Goal: Information Seeking & Learning: Learn about a topic

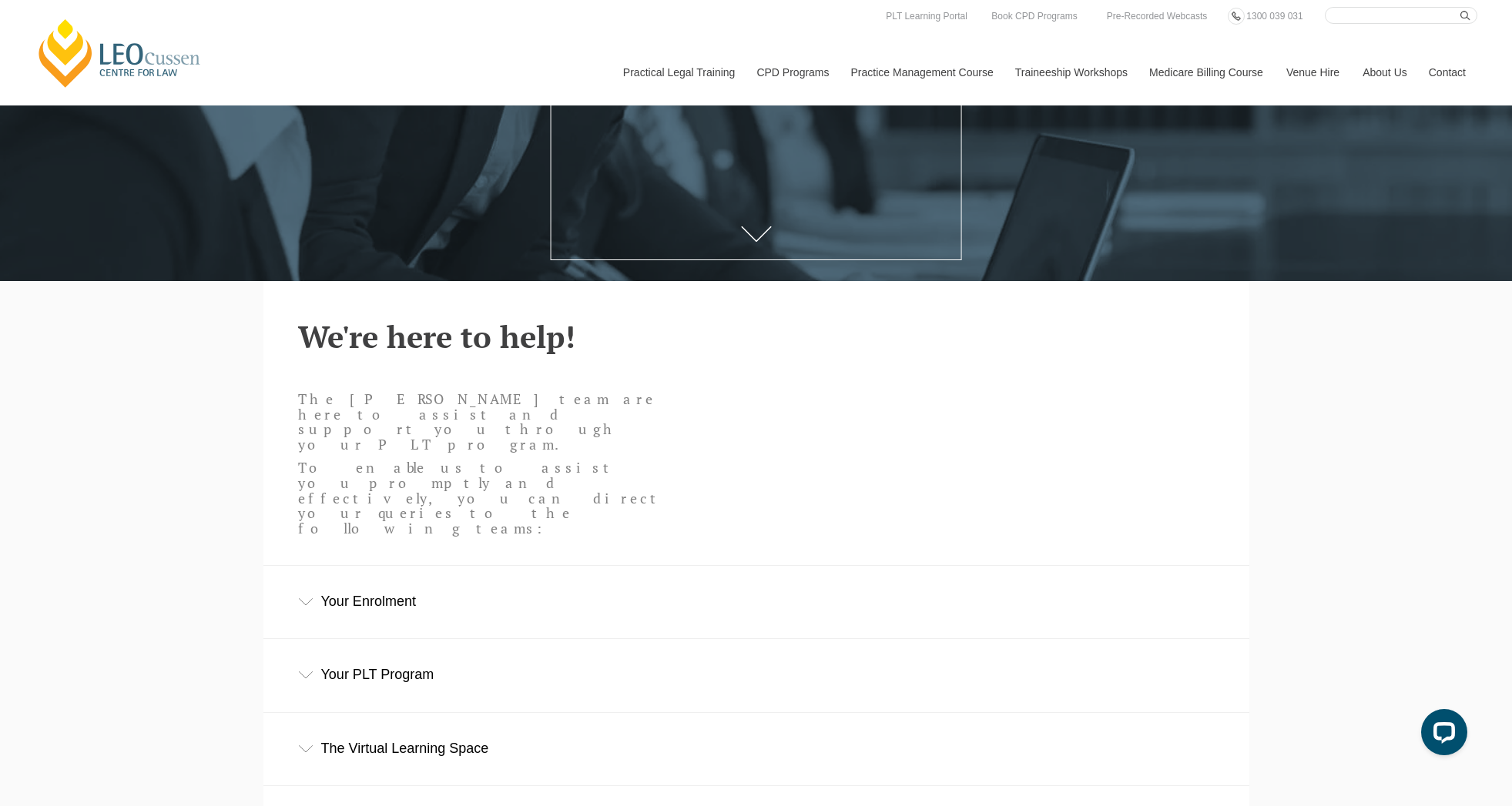
click at [1455, 66] on link "Contact" at bounding box center [1447, 71] width 60 height 66
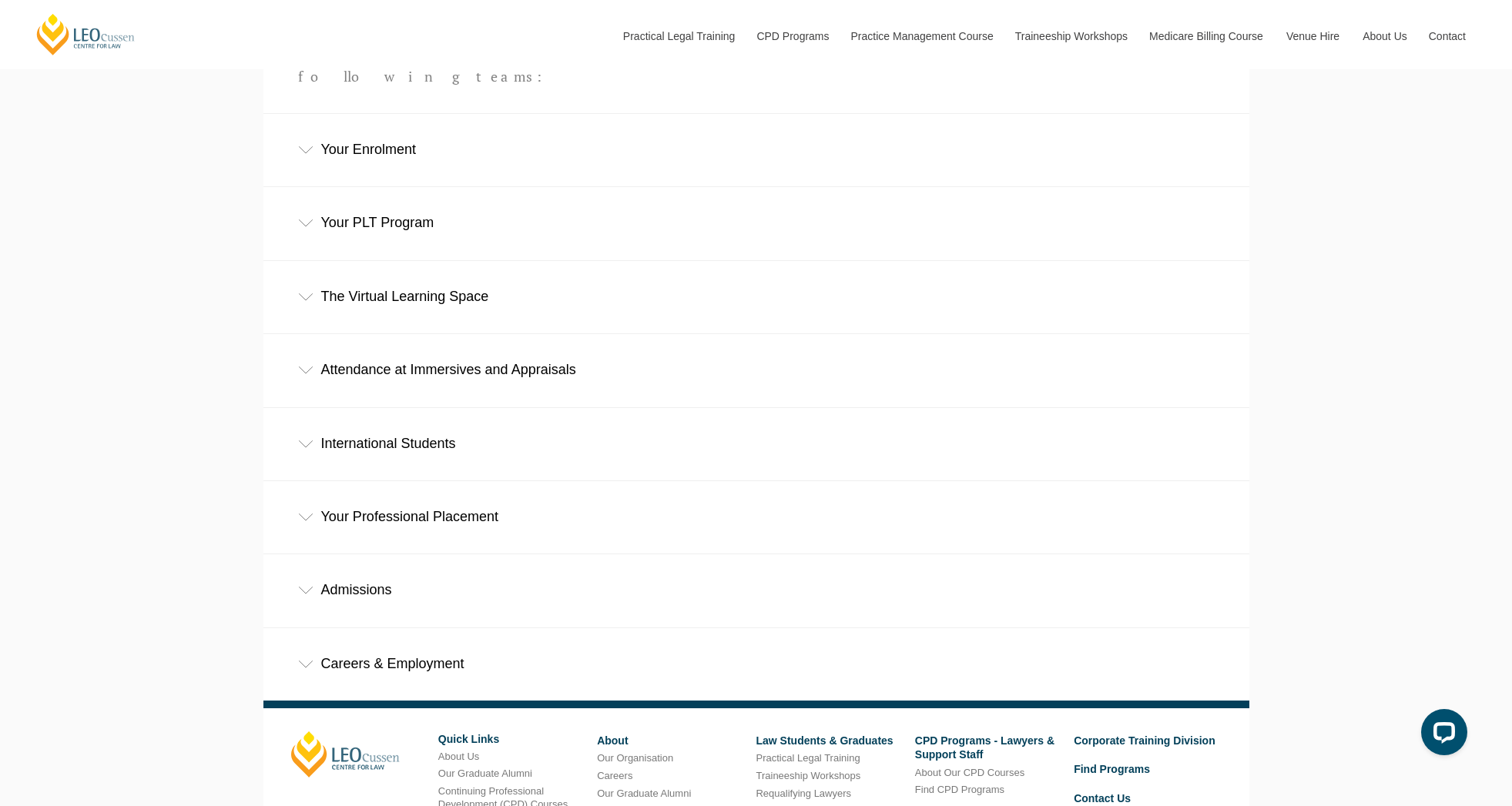
scroll to position [745, 0]
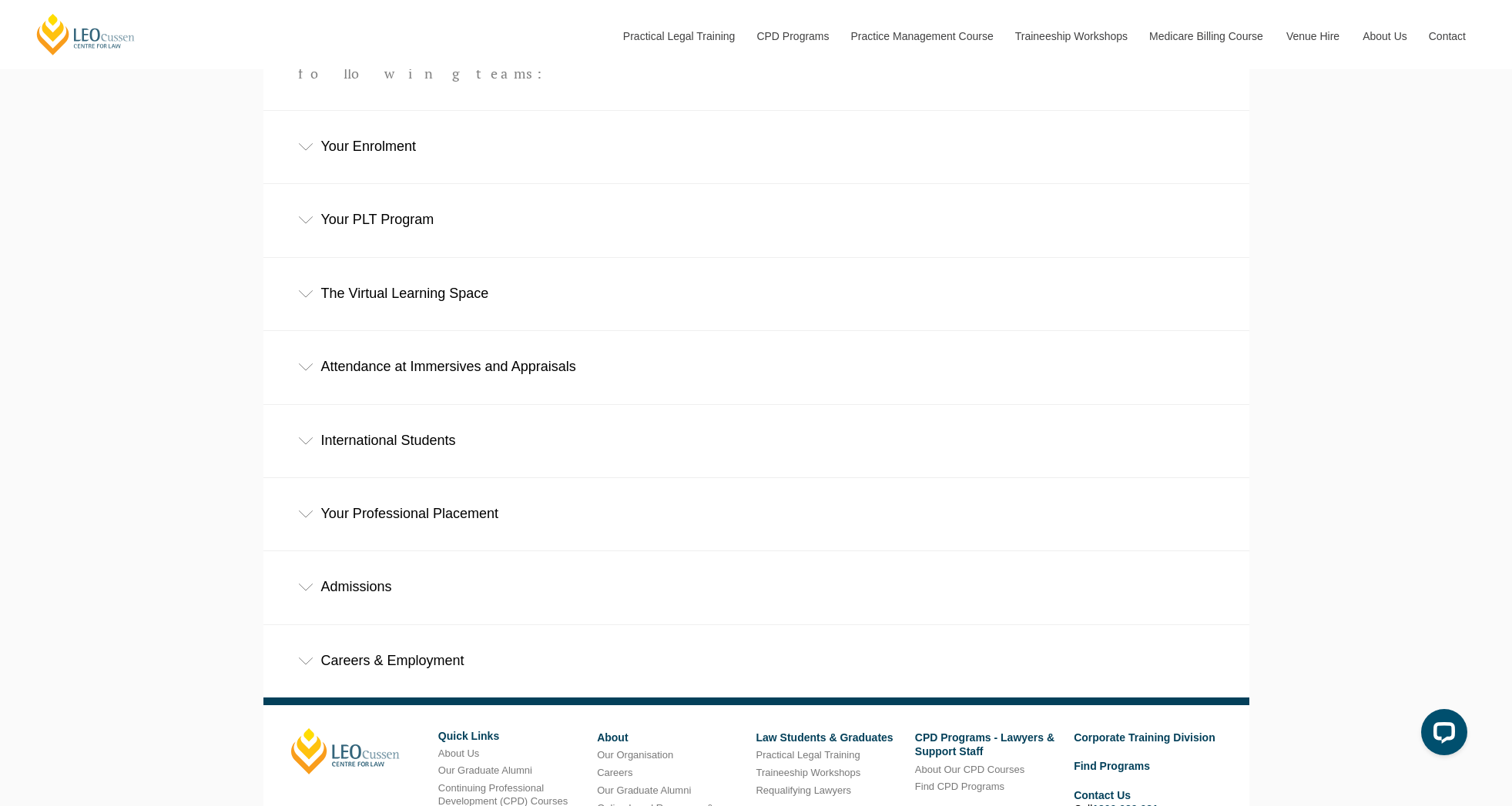
click at [302, 365] on icon at bounding box center [305, 367] width 14 height 6
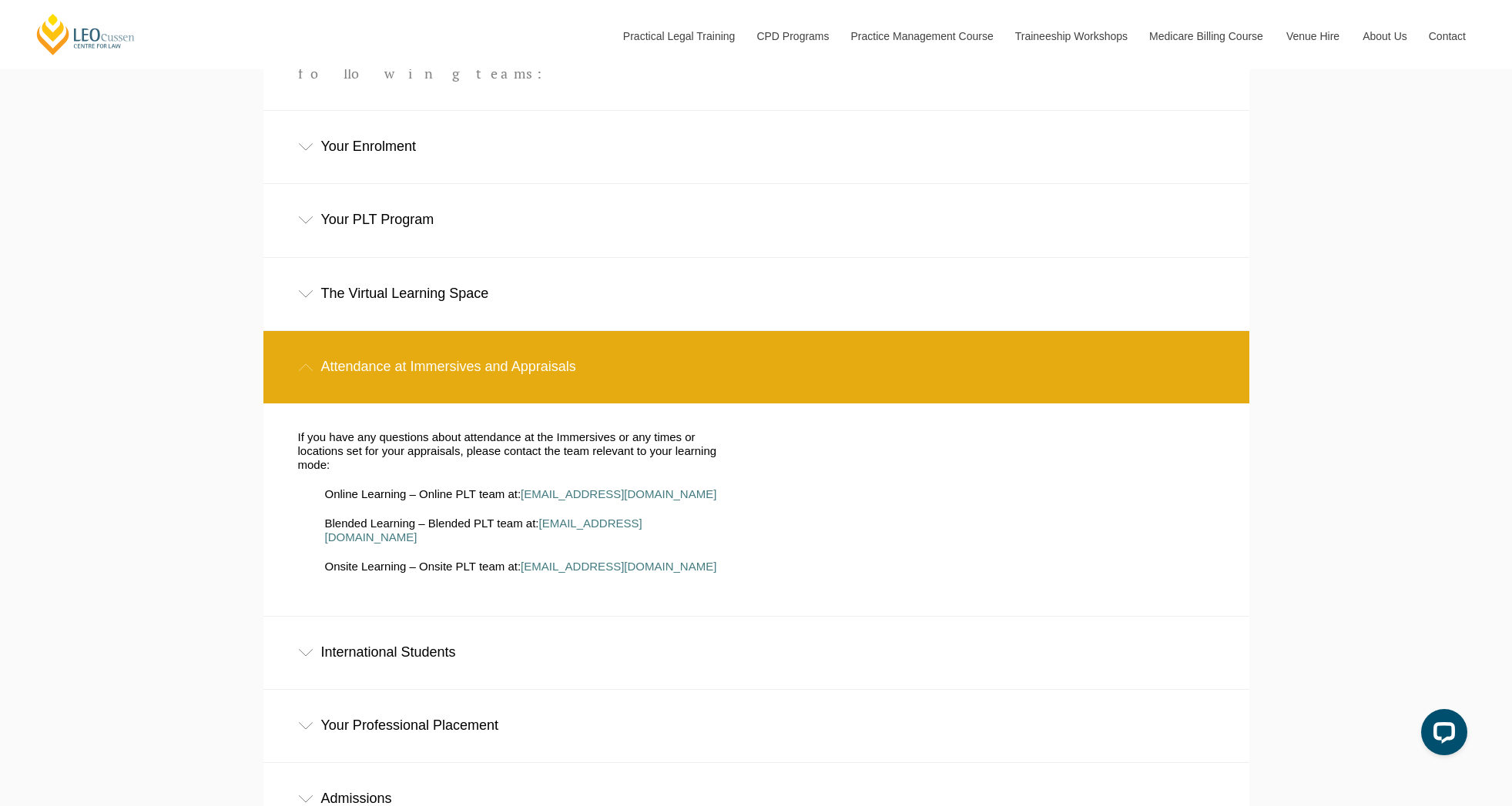
scroll to position [856, 0]
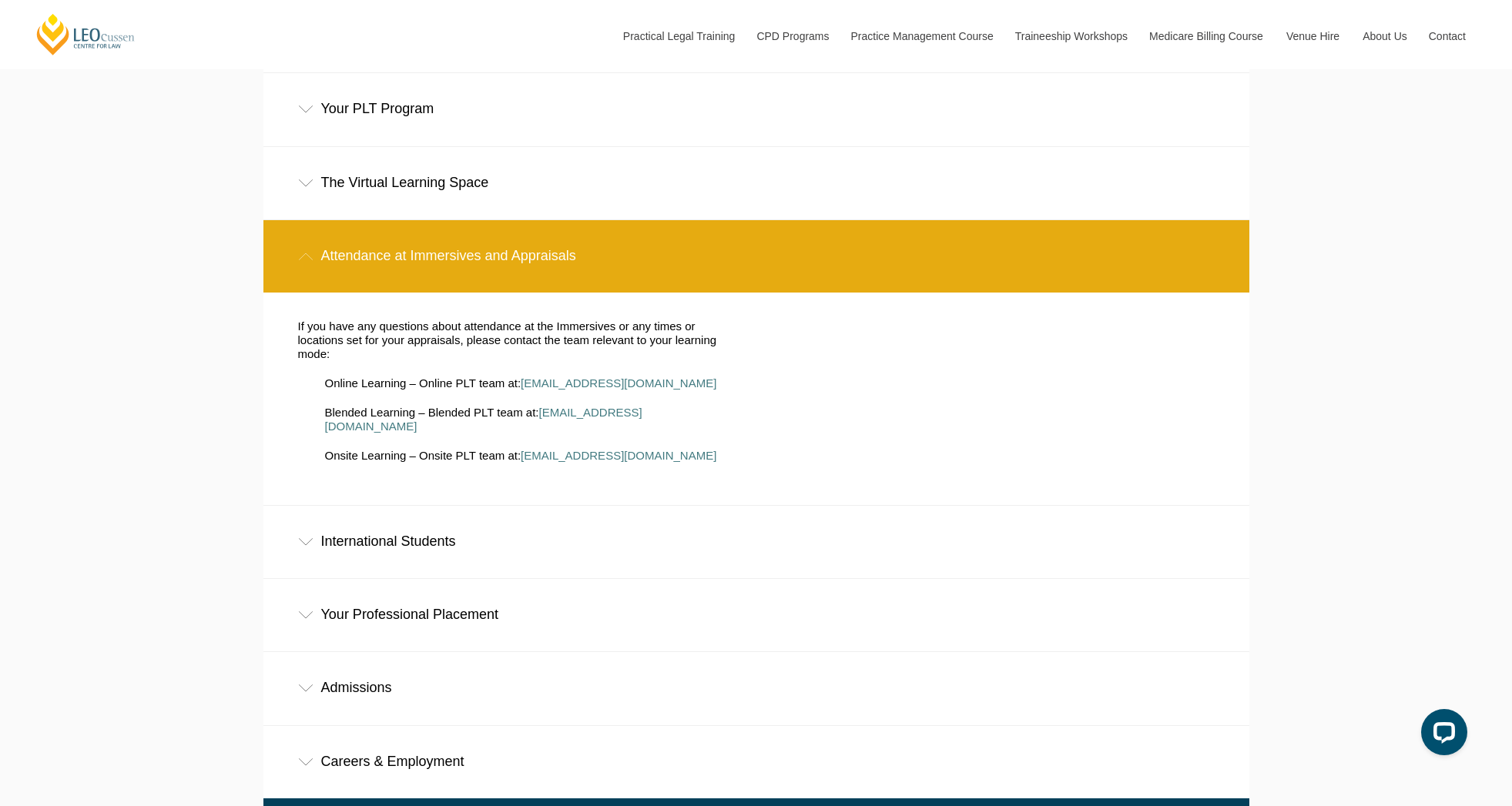
click at [289, 579] on div "Your Professional Placement" at bounding box center [756, 614] width 986 height 71
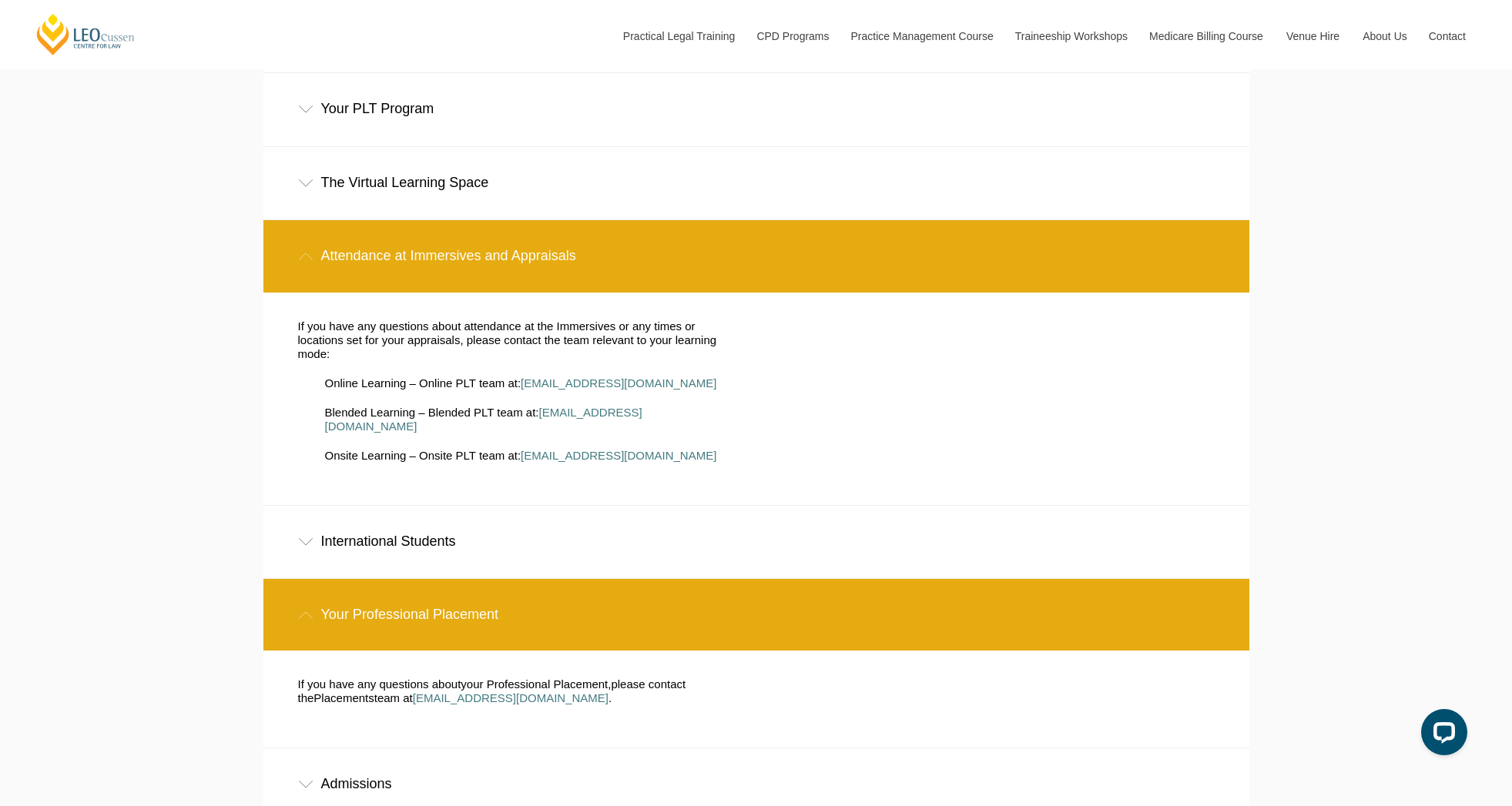
scroll to position [582, 0]
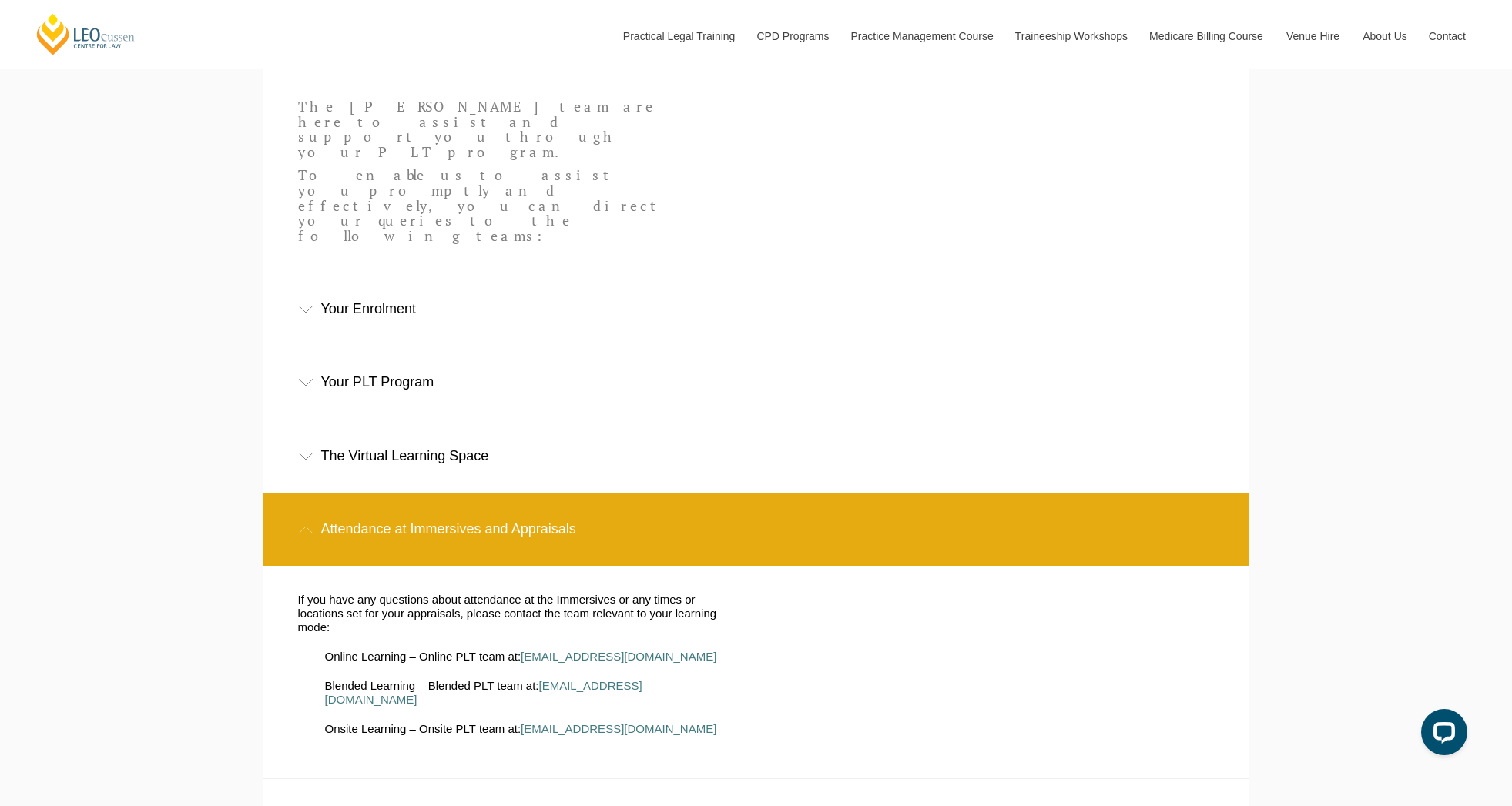
click at [312, 274] on div "Your Enrolment" at bounding box center [756, 309] width 986 height 71
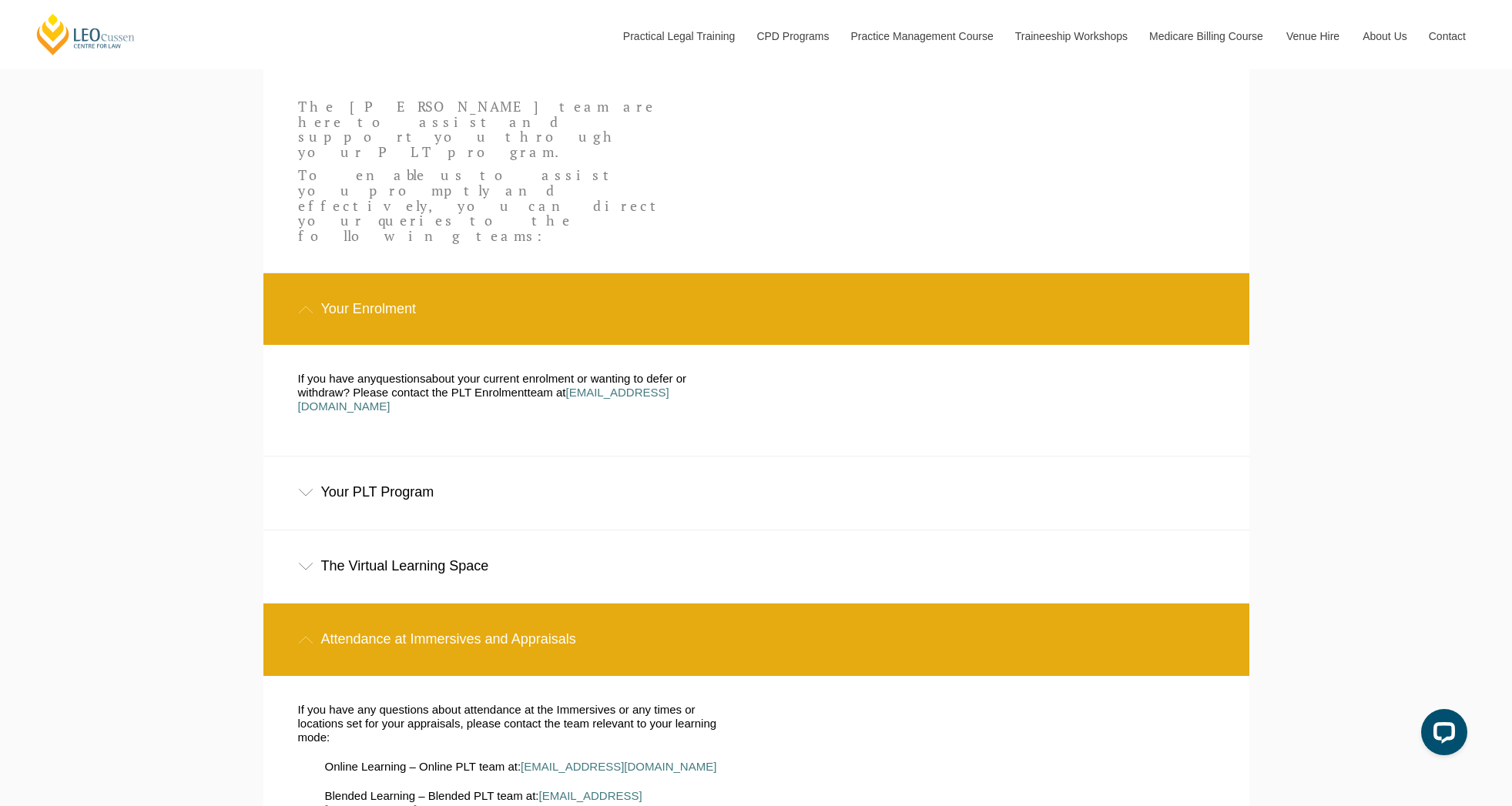
click at [308, 456] on div "Your PLT Program" at bounding box center [756, 492] width 986 height 71
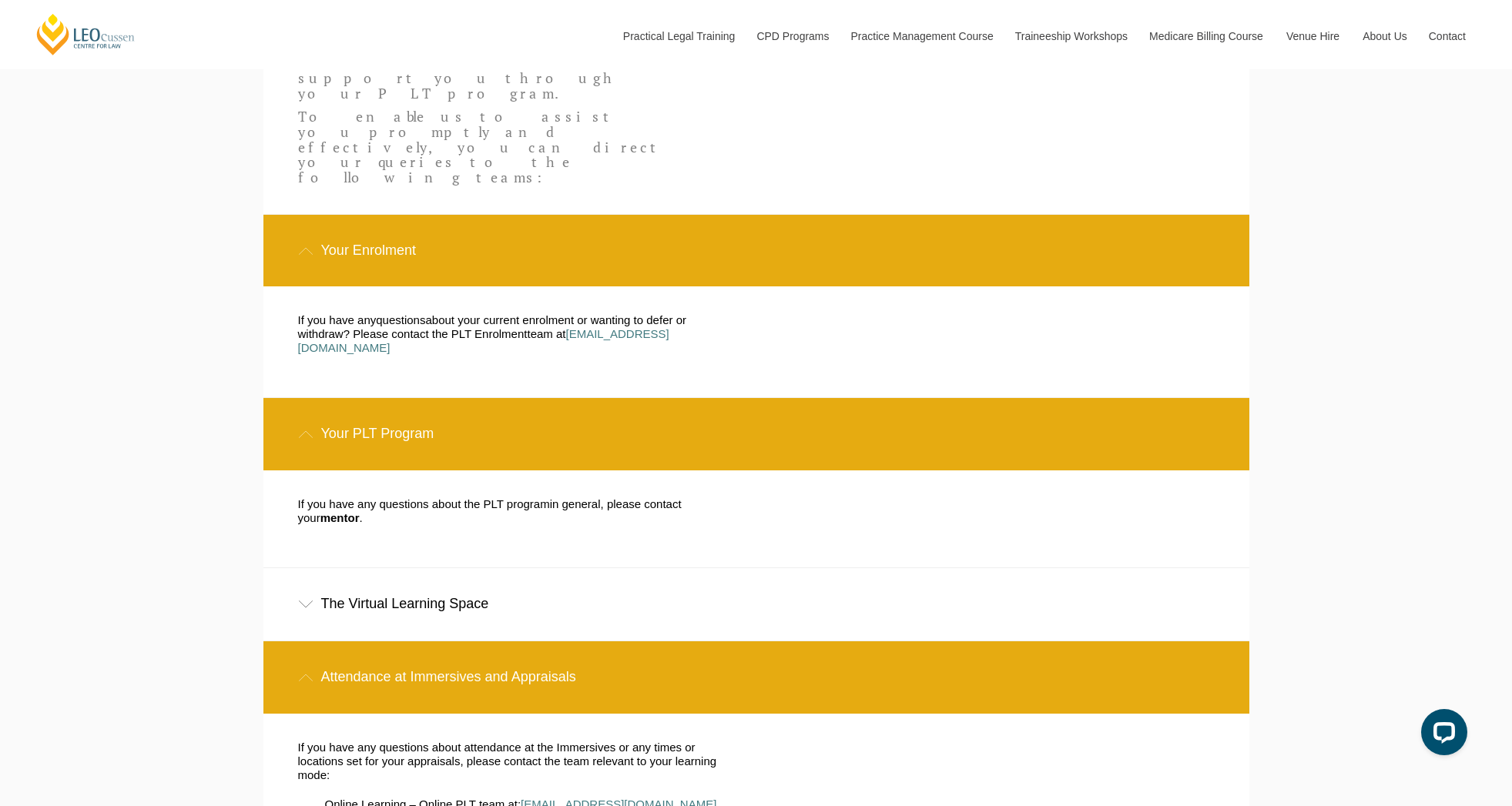
scroll to position [745, 0]
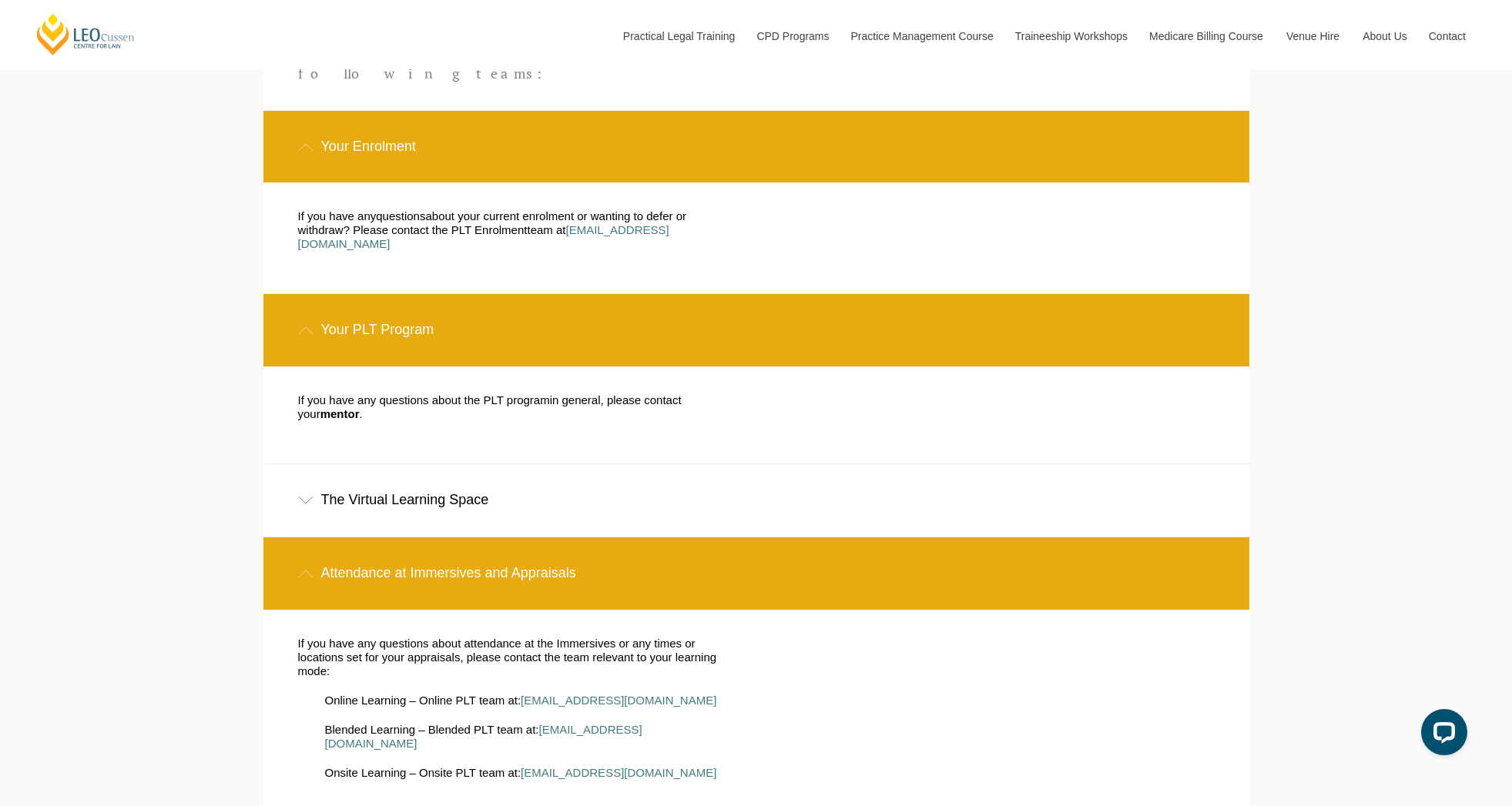
click at [307, 497] on icon at bounding box center [305, 501] width 16 height 7
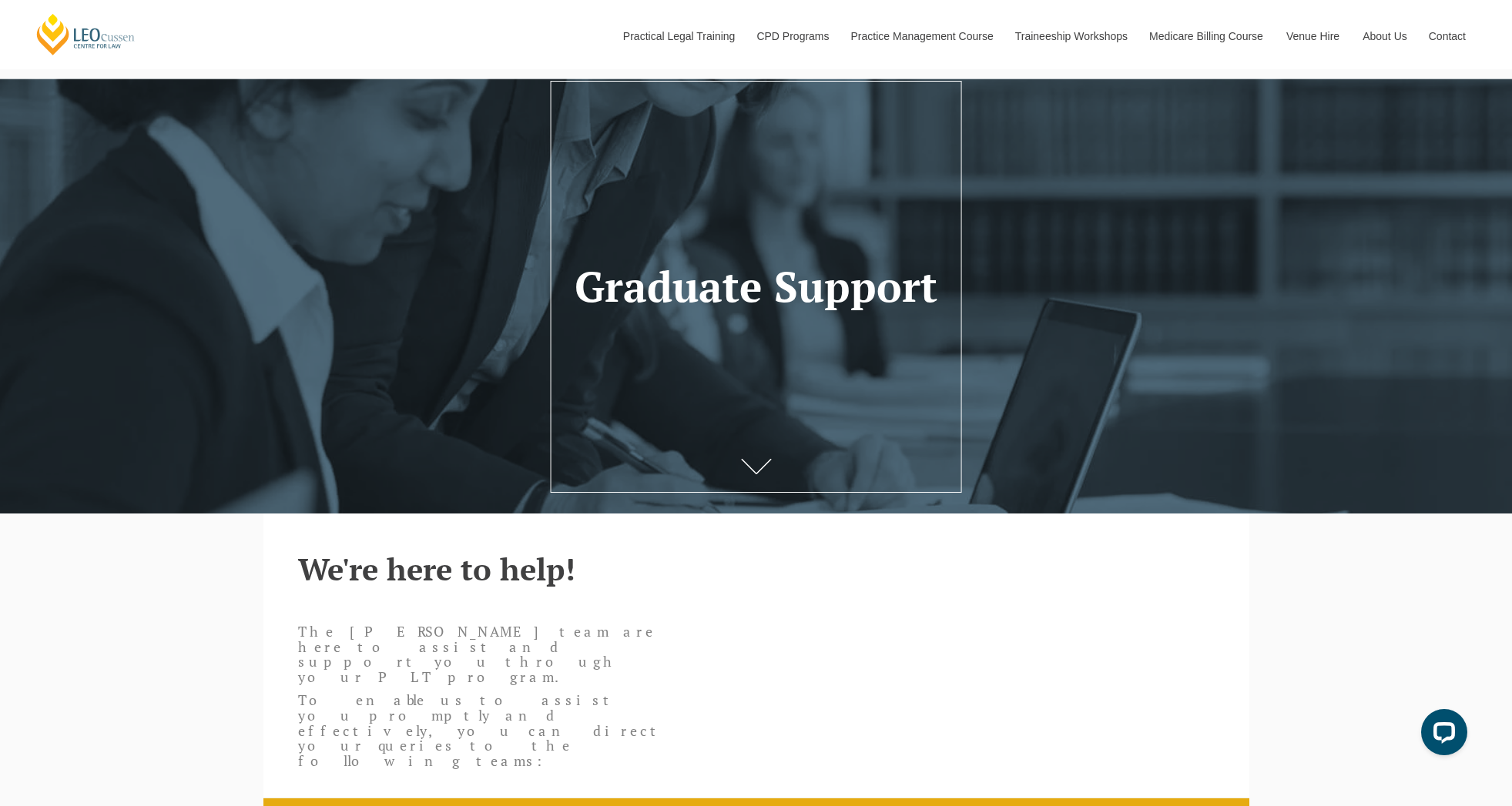
scroll to position [0, 0]
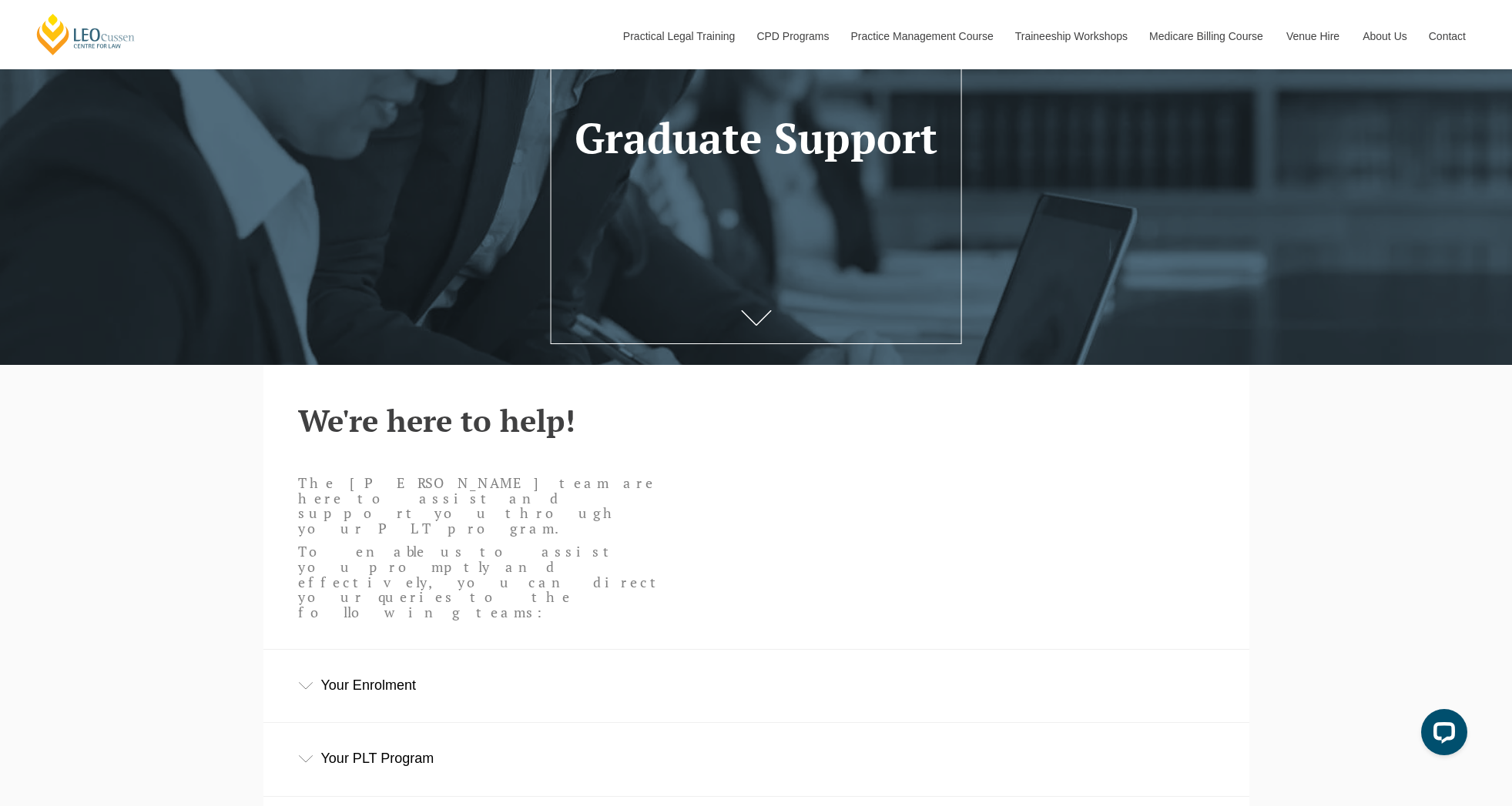
scroll to position [445, 0]
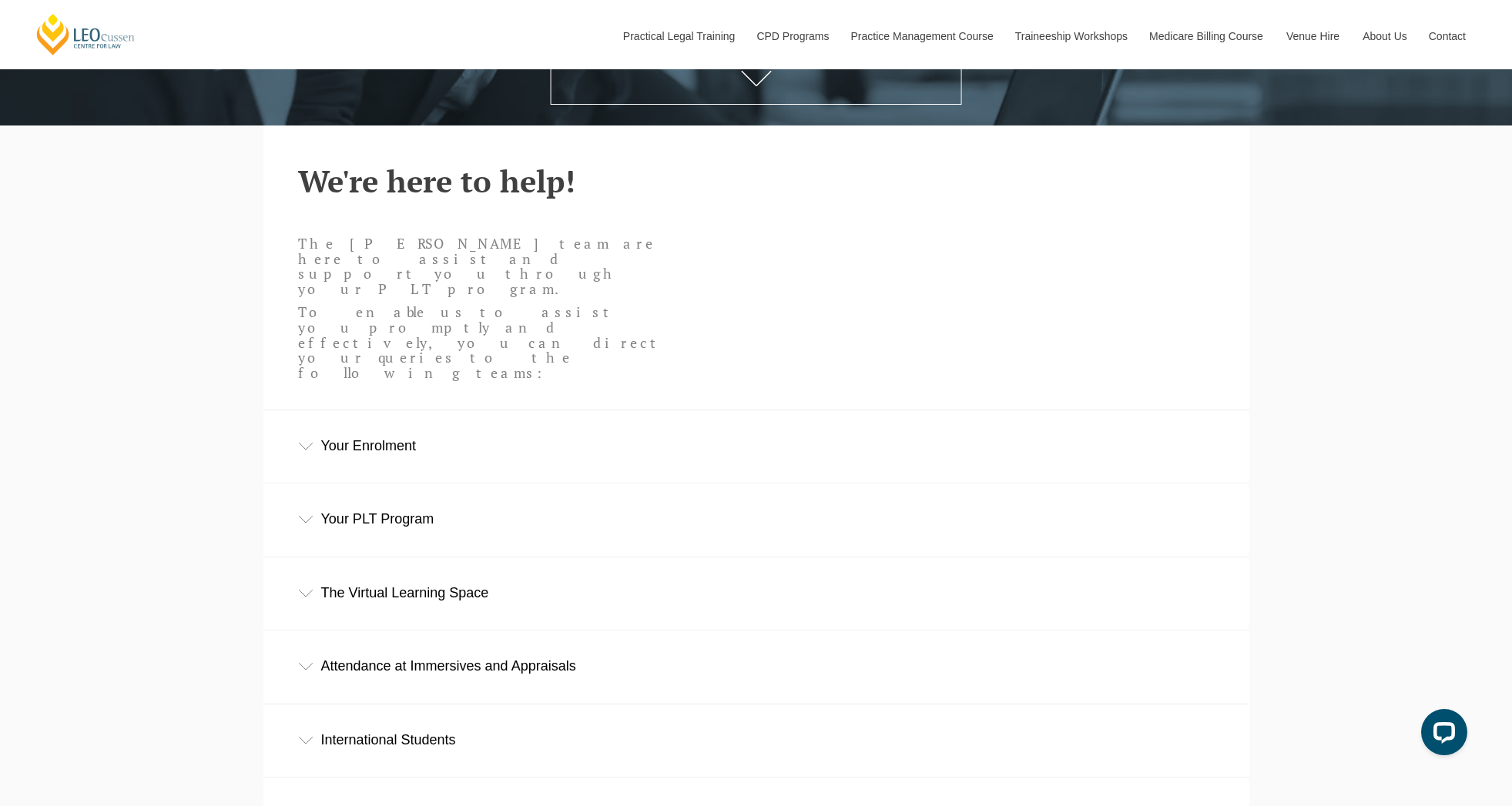
click at [543, 411] on div "Your Enrolment" at bounding box center [756, 446] width 986 height 71
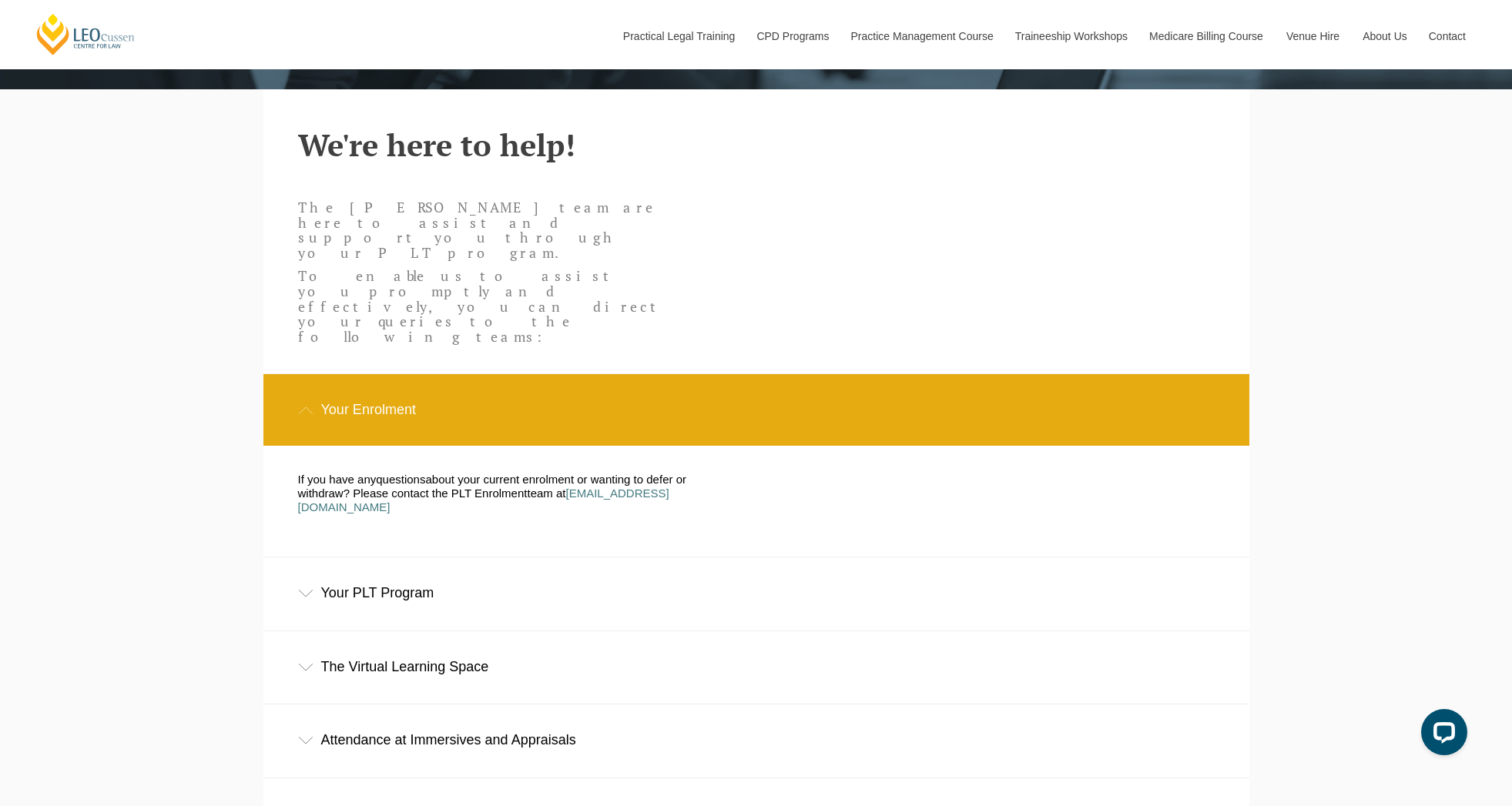
scroll to position [484, 0]
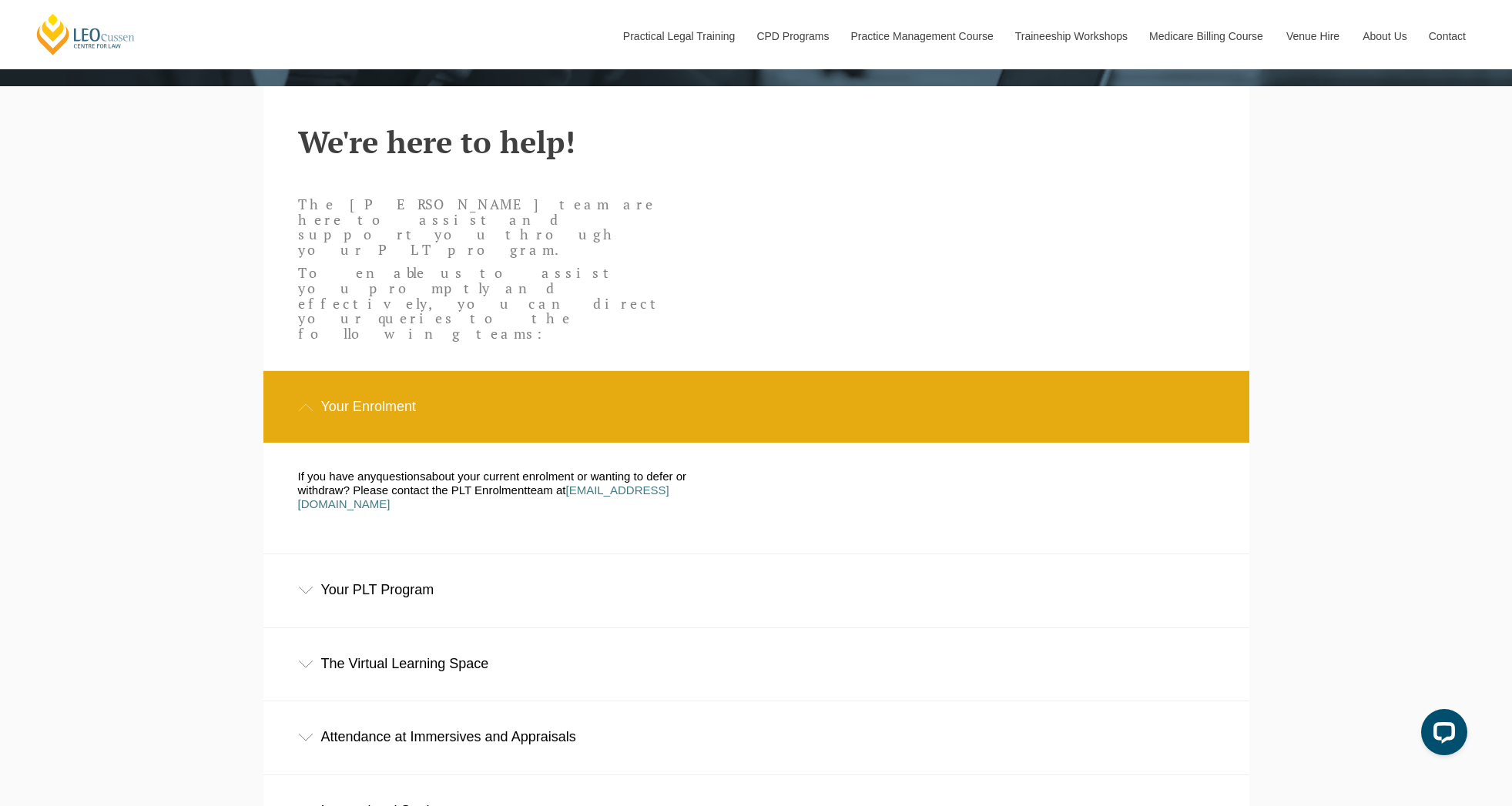
click at [430, 555] on div "Your PLT Program" at bounding box center [756, 590] width 986 height 71
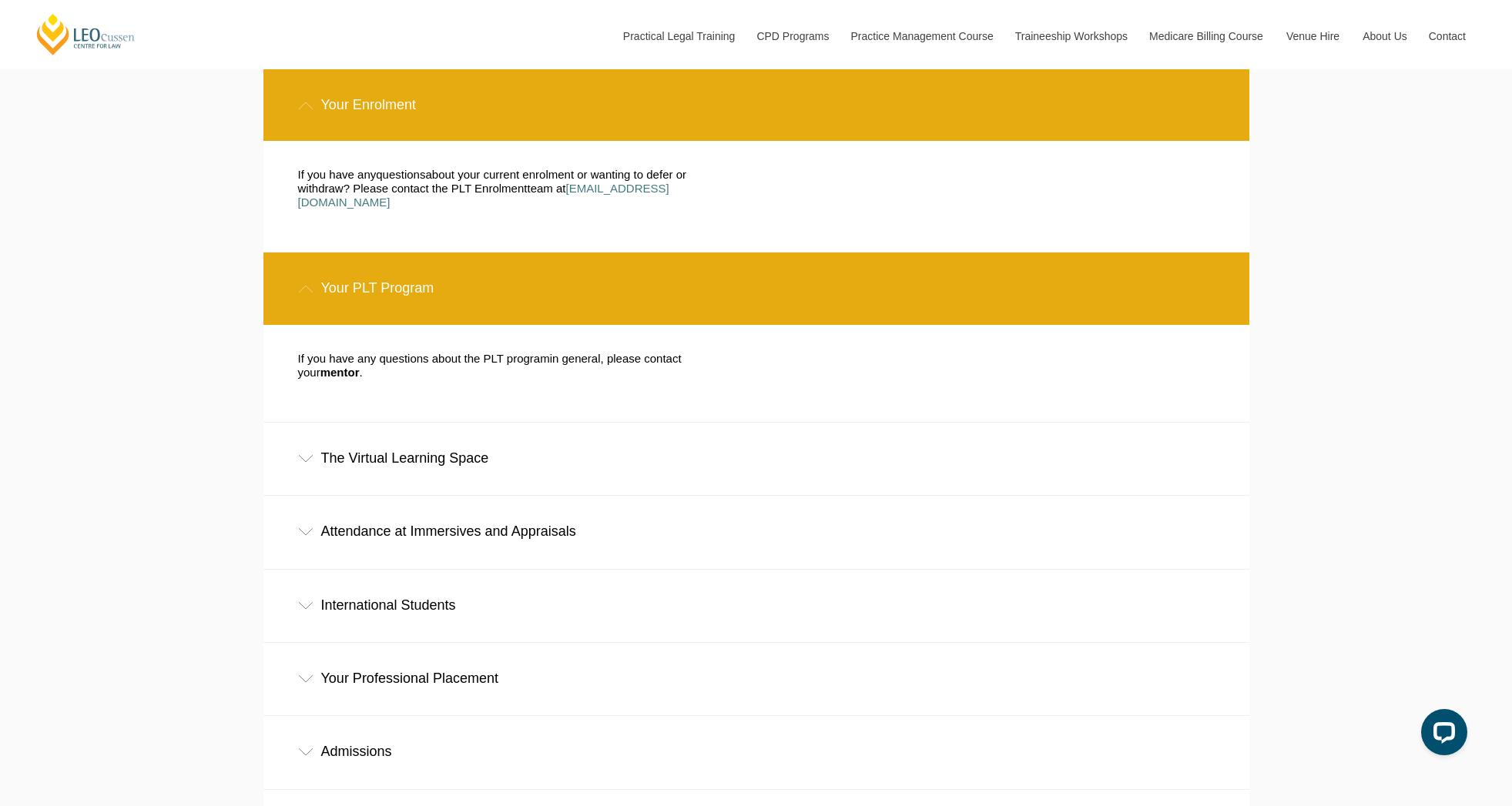
scroll to position [1039, 0]
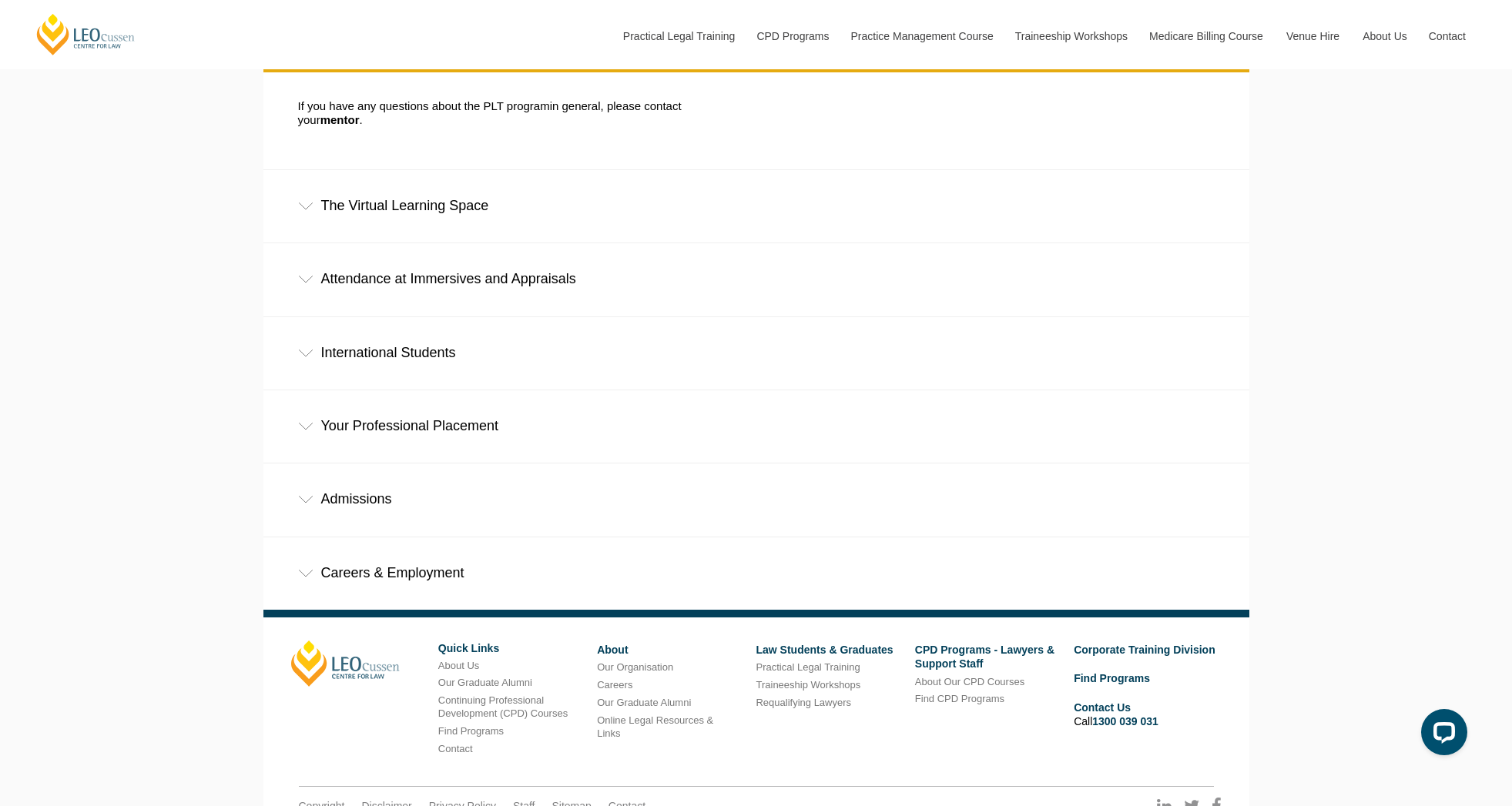
click at [518, 800] on link "Staff" at bounding box center [524, 806] width 22 height 14
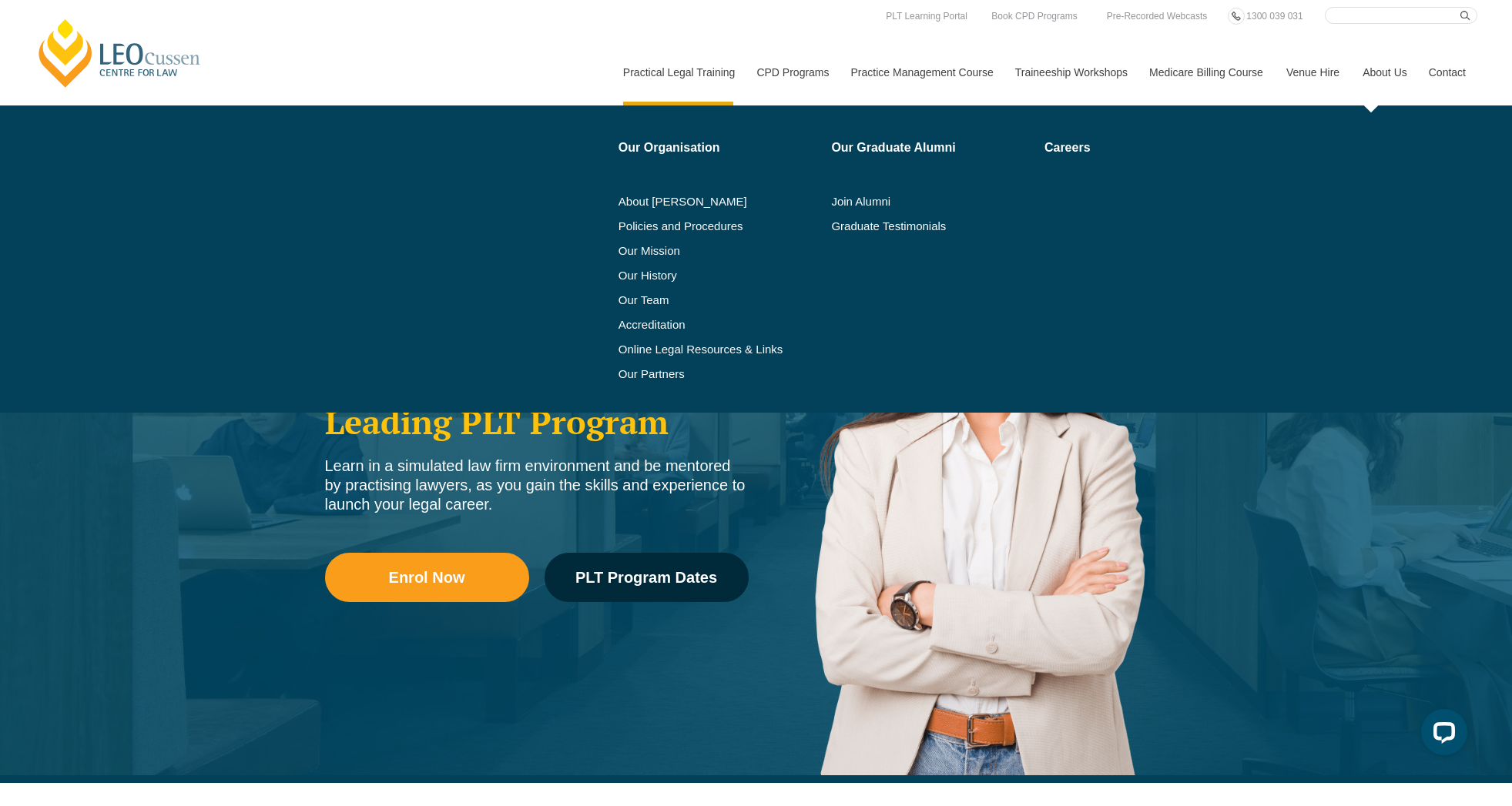
click at [1384, 74] on link "About Us" at bounding box center [1384, 71] width 66 height 66
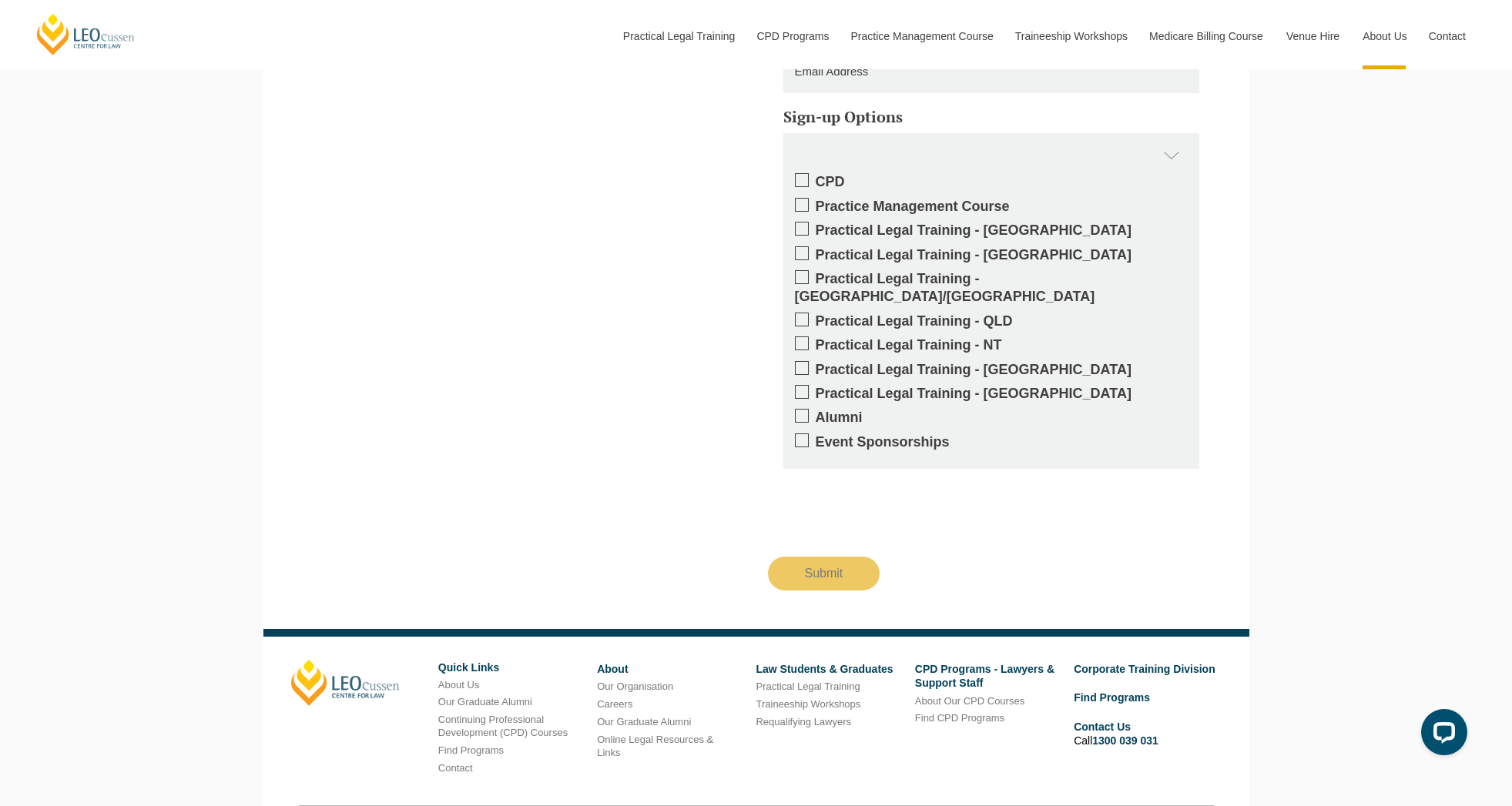
scroll to position [2142, 0]
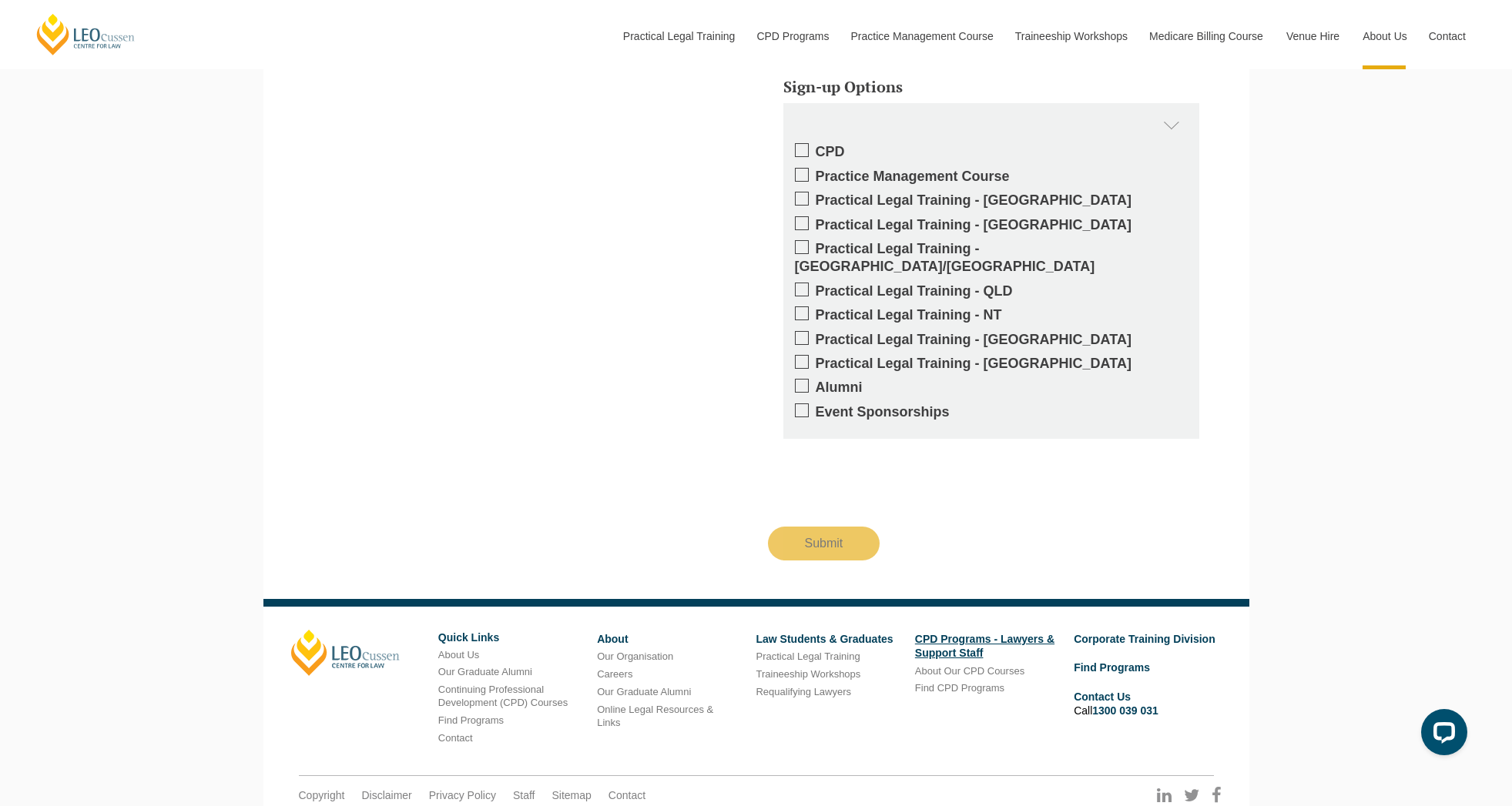
click at [935, 633] on link "CPD Programs - Lawyers & Support Staff" at bounding box center [985, 646] width 139 height 26
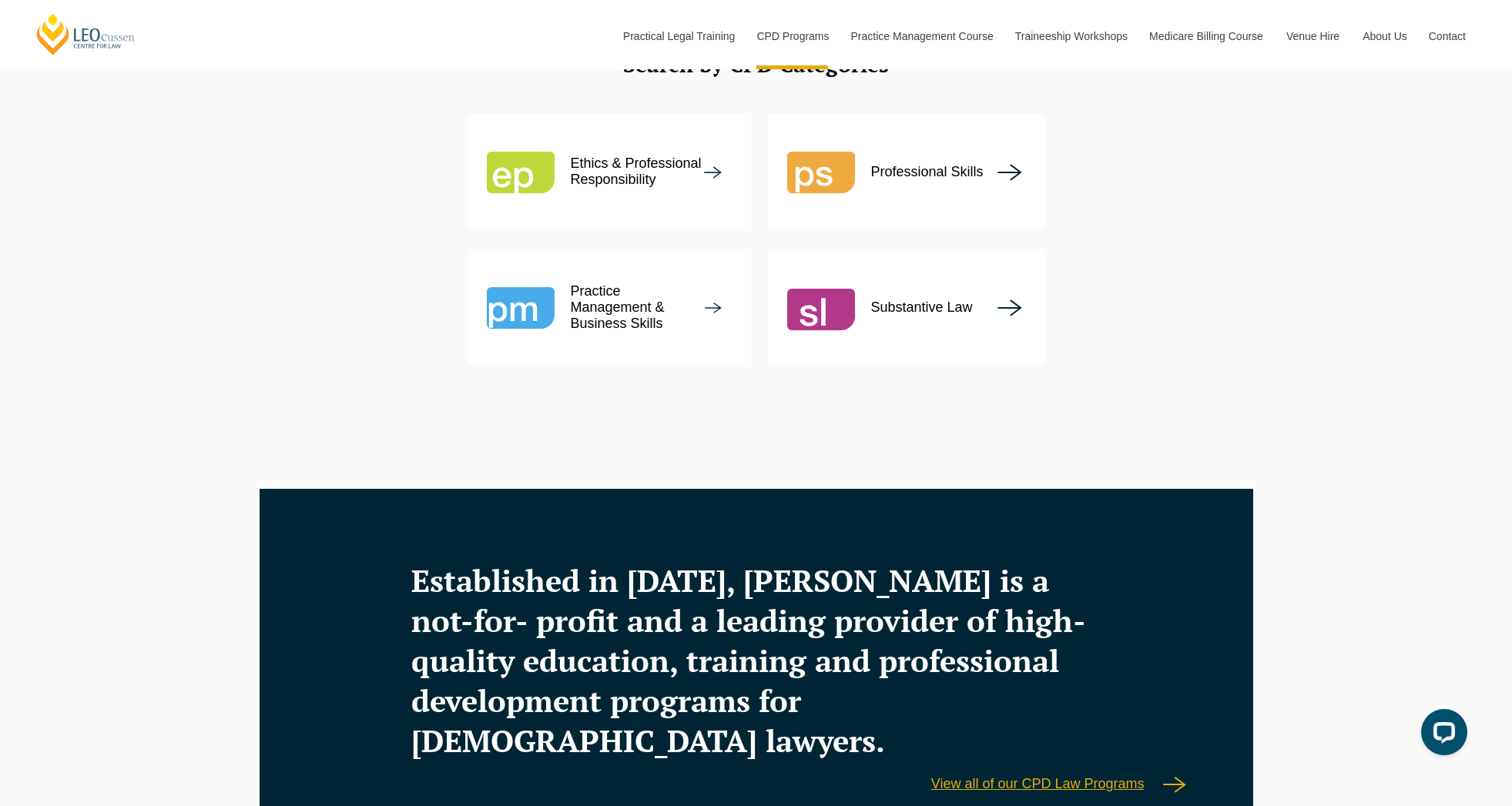
scroll to position [902, 0]
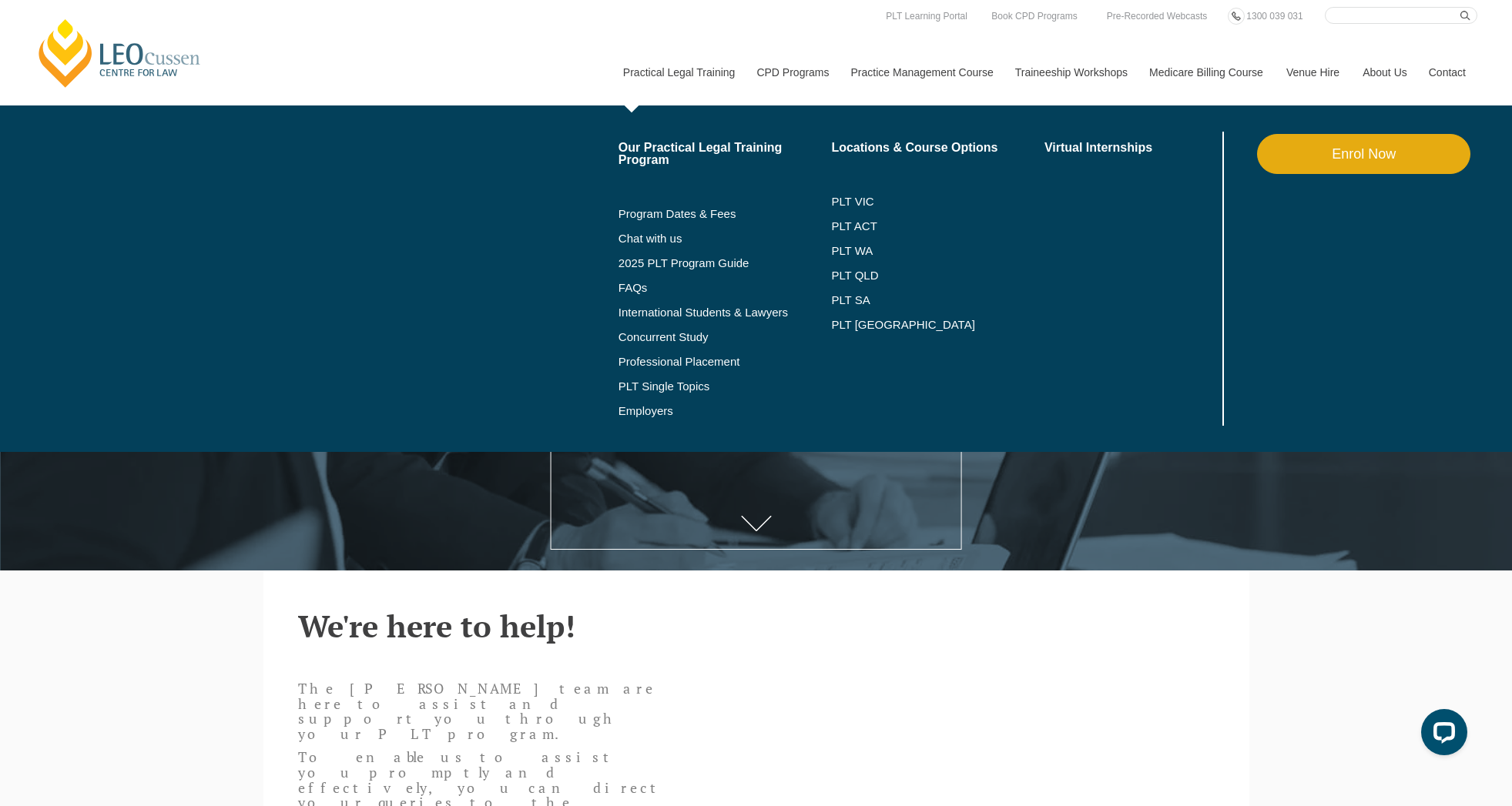
click at [673, 70] on link "Practical Legal Training" at bounding box center [678, 71] width 134 height 66
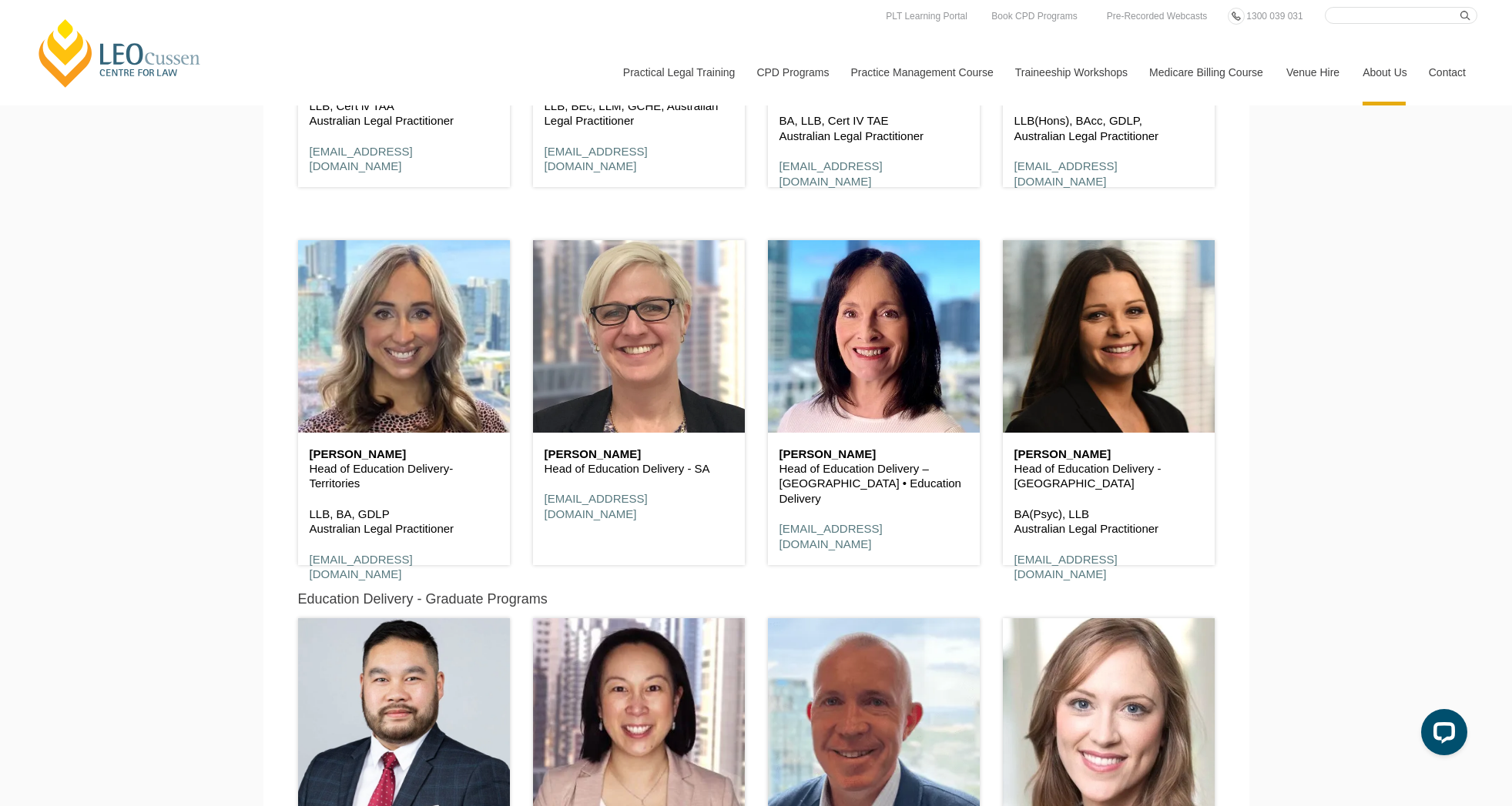
scroll to position [1336, 0]
